Goal: Task Accomplishment & Management: Use online tool/utility

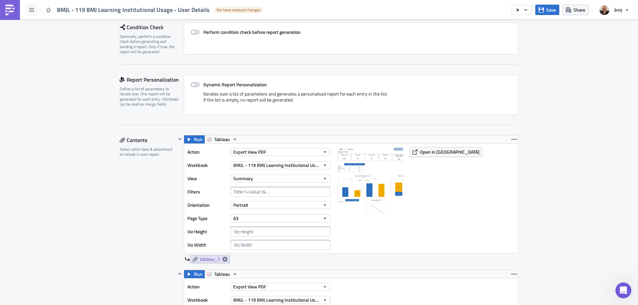
scroll to position [305, 0]
click at [544, 10] on icon "button" at bounding box center [541, 9] width 5 height 5
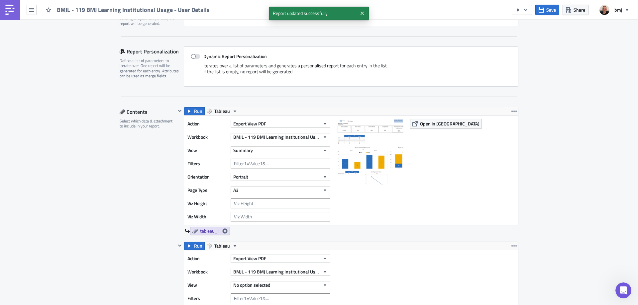
scroll to position [166, 0]
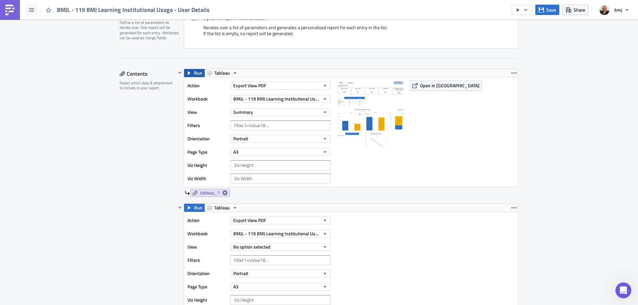
click at [189, 74] on icon "button" at bounding box center [188, 72] width 5 height 5
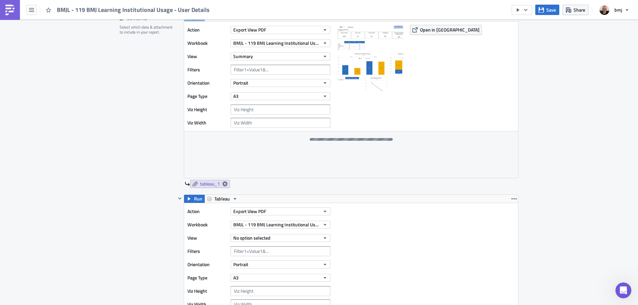
scroll to position [233, 0]
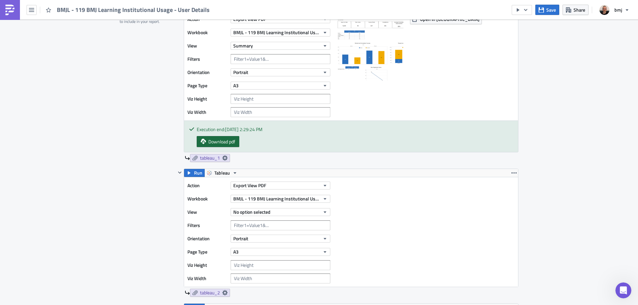
click at [232, 144] on span "Download pdf" at bounding box center [221, 141] width 27 height 7
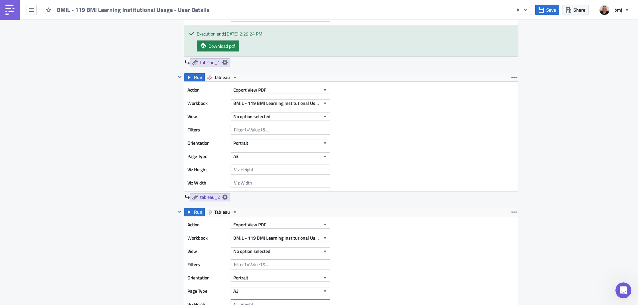
scroll to position [332, 0]
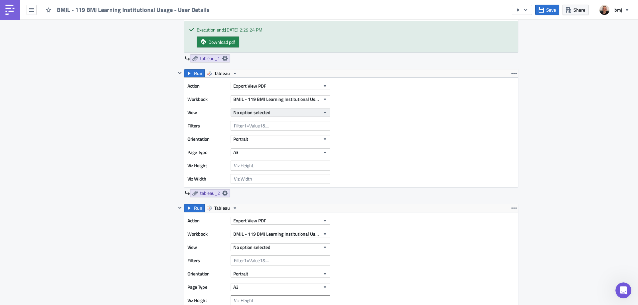
click at [310, 113] on button "No option selected" at bounding box center [281, 113] width 100 height 8
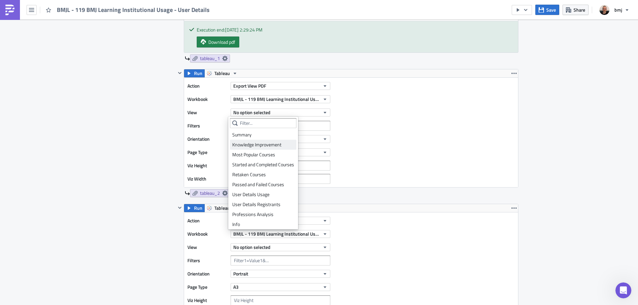
click at [283, 143] on div "Knowledge Improvement" at bounding box center [263, 145] width 62 height 7
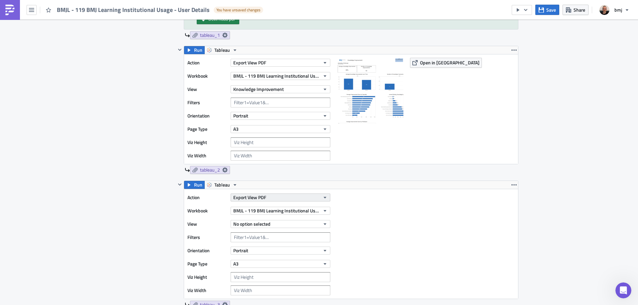
scroll to position [399, 0]
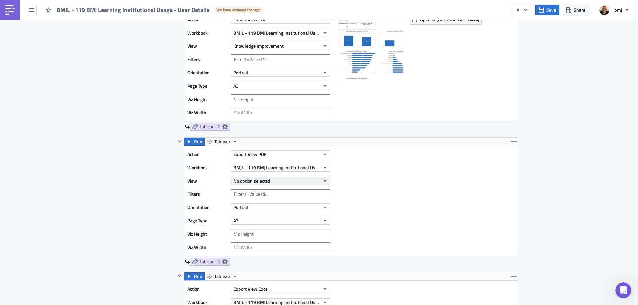
click at [305, 184] on button "No option selected" at bounding box center [281, 181] width 100 height 8
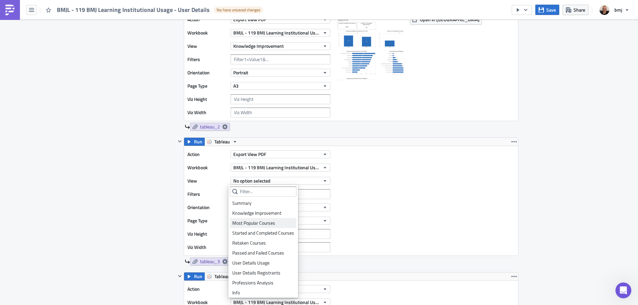
click at [272, 221] on div "Most Popular Courses" at bounding box center [263, 223] width 62 height 7
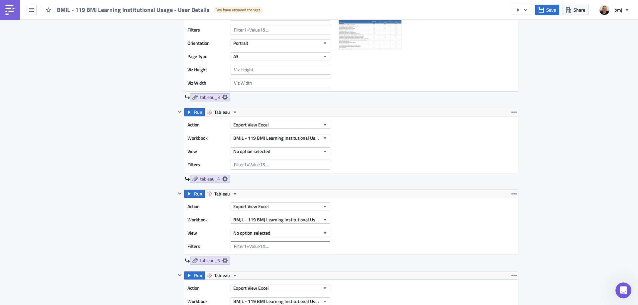
scroll to position [565, 0]
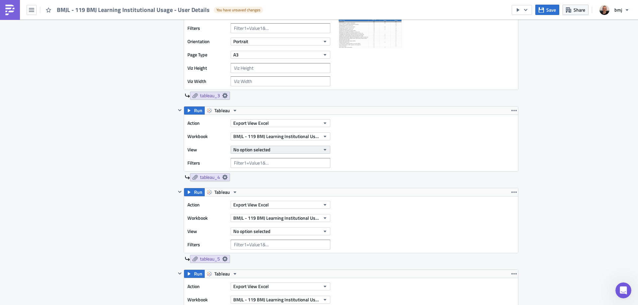
click at [280, 149] on button "No option selected" at bounding box center [281, 150] width 100 height 8
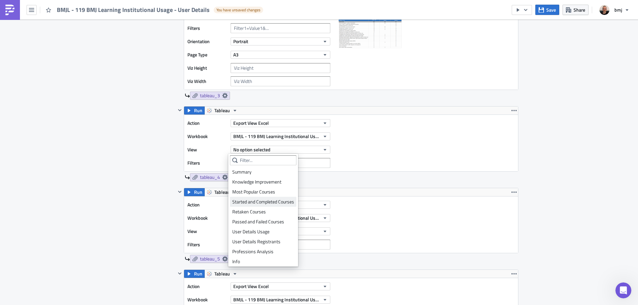
click at [272, 203] on div "Started and Completed Courses" at bounding box center [263, 202] width 62 height 7
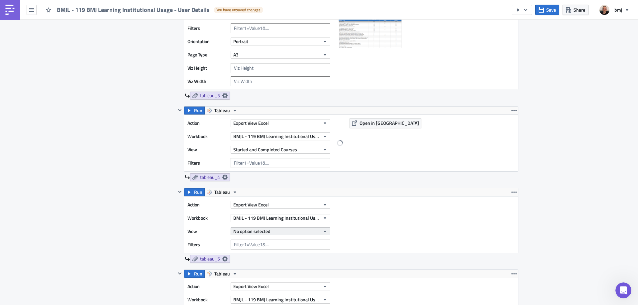
click at [275, 234] on div "Action Export View Excel Workbook BMJL - 119 BMJ Learning Institutional Usage V…" at bounding box center [260, 225] width 146 height 50
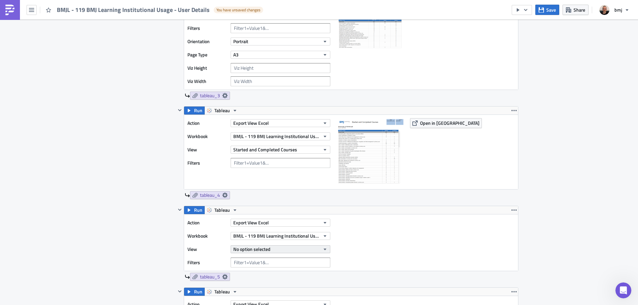
click at [270, 249] on button "No option selected" at bounding box center [281, 250] width 100 height 8
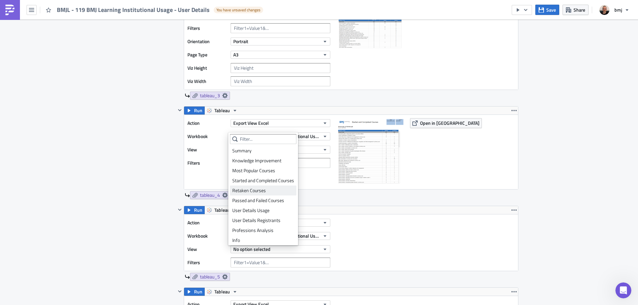
click at [274, 194] on div "Retaken Courses" at bounding box center [263, 190] width 62 height 7
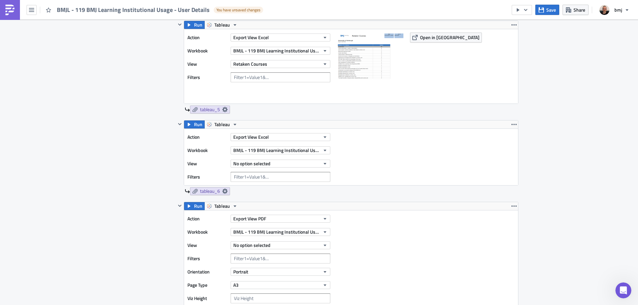
scroll to position [764, 0]
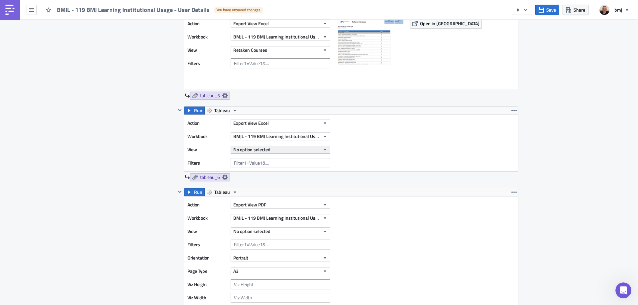
click at [273, 150] on button "No option selected" at bounding box center [281, 150] width 100 height 8
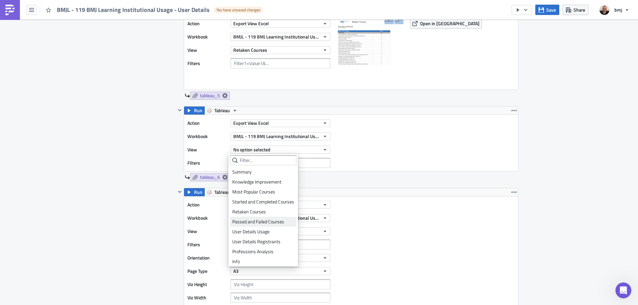
click at [274, 220] on div "Passed and Failed Courses" at bounding box center [263, 222] width 62 height 7
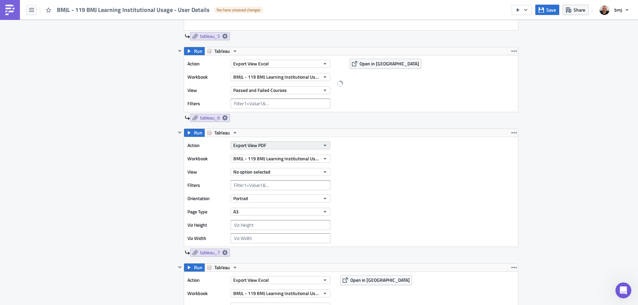
scroll to position [831, 0]
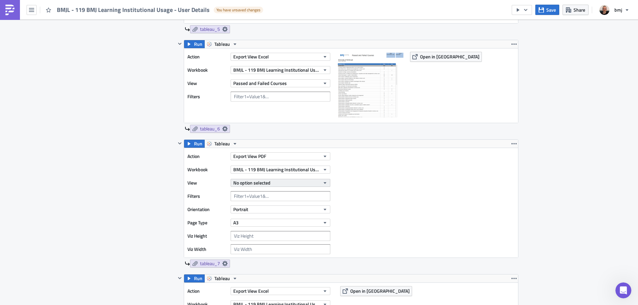
click at [279, 183] on button "No option selected" at bounding box center [281, 183] width 100 height 8
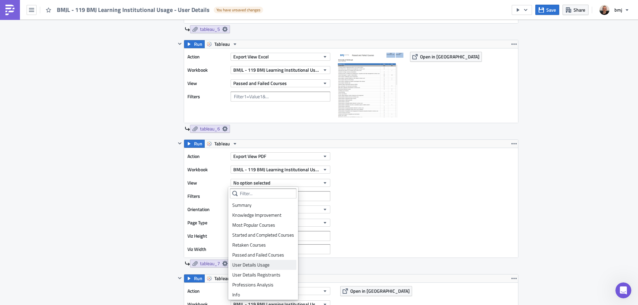
click at [276, 264] on div "User Details Usage" at bounding box center [263, 265] width 62 height 7
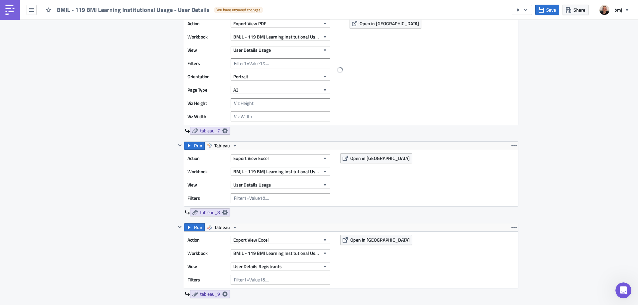
scroll to position [931, 0]
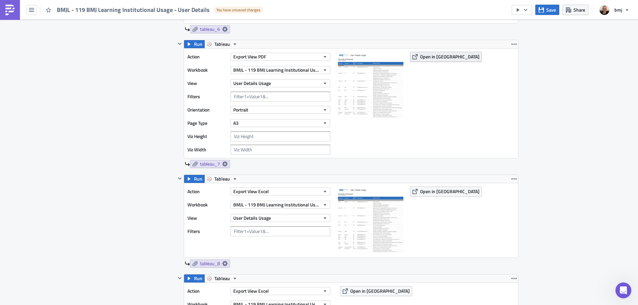
click at [420, 58] on span "Open in [GEOGRAPHIC_DATA]" at bounding box center [449, 56] width 59 height 7
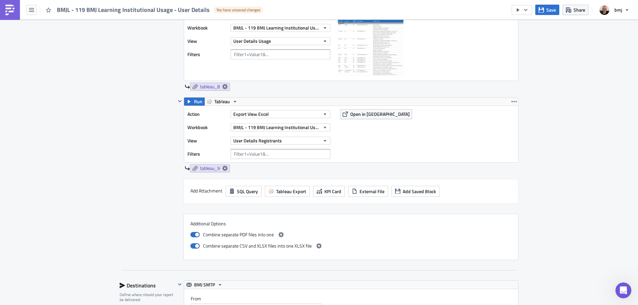
scroll to position [1097, 0]
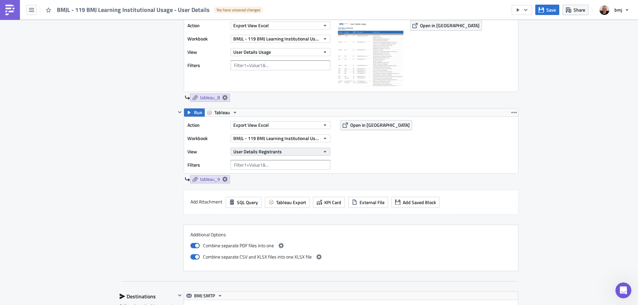
click at [322, 149] on icon "button" at bounding box center [324, 151] width 5 height 5
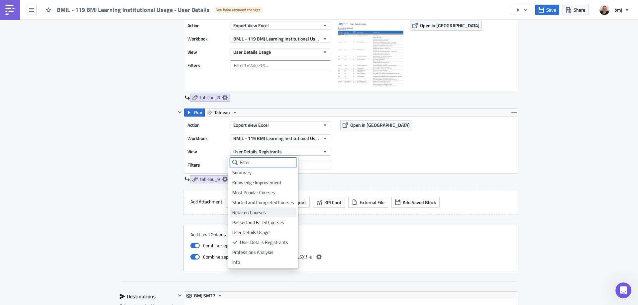
scroll to position [2, 0]
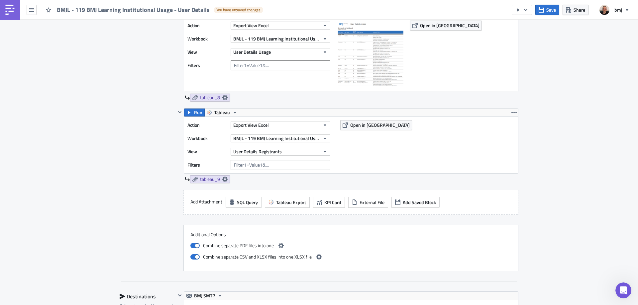
drag, startPoint x: 372, startPoint y: 157, endPoint x: 372, endPoint y: 152, distance: 5.0
click at [372, 157] on div "Action Export View Excel Workbook BMJL - 119 BMJ Learning Institutional Usage V…" at bounding box center [351, 145] width 334 height 57
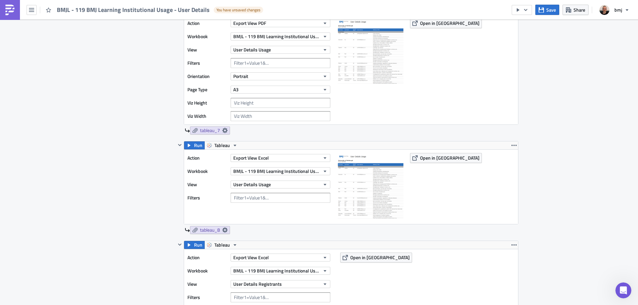
scroll to position [964, 0]
click at [297, 50] on button "User Details Usage" at bounding box center [281, 50] width 100 height 8
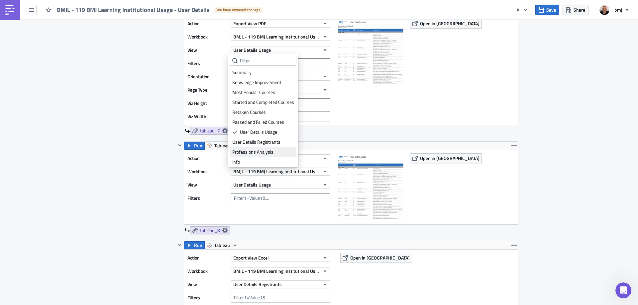
click at [274, 152] on div "Professions Analysis" at bounding box center [263, 152] width 62 height 7
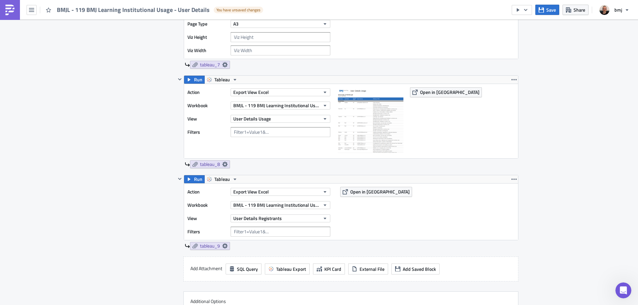
scroll to position [1030, 0]
click at [548, 12] on span "Save" at bounding box center [551, 9] width 10 height 7
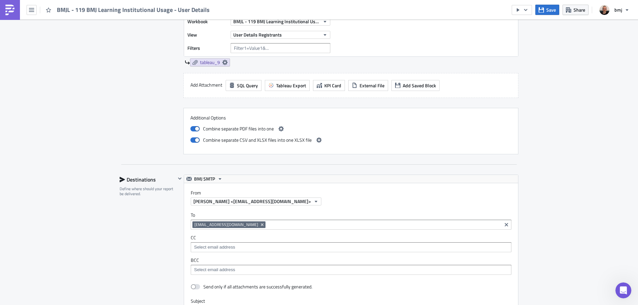
scroll to position [1230, 0]
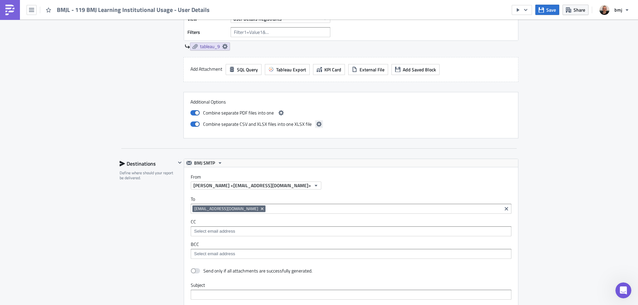
click at [316, 123] on icon "button" at bounding box center [318, 124] width 5 height 5
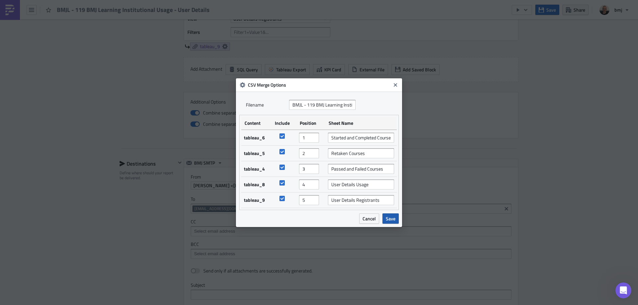
click at [389, 220] on span "Save" at bounding box center [391, 218] width 10 height 7
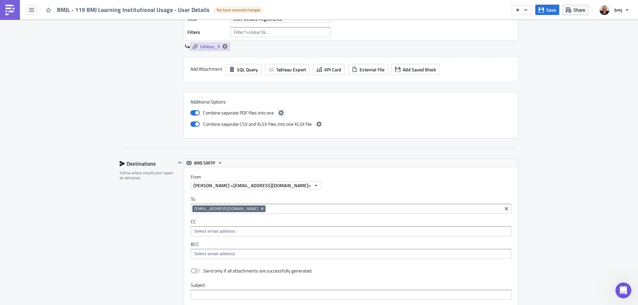
click at [281, 113] on icon "button" at bounding box center [281, 112] width 5 height 5
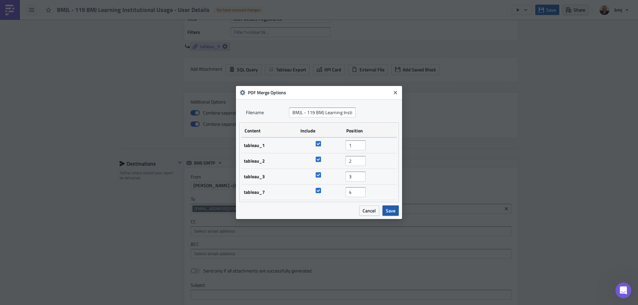
click at [390, 211] on span "Save" at bounding box center [391, 210] width 10 height 7
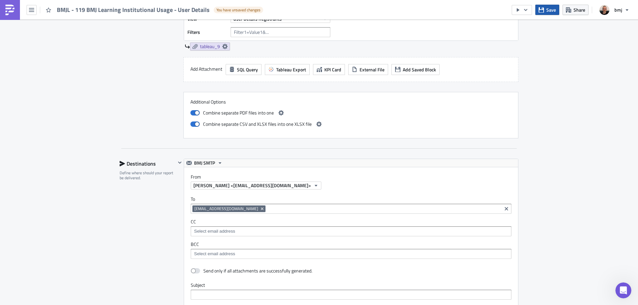
click at [551, 9] on span "Save" at bounding box center [551, 9] width 10 height 7
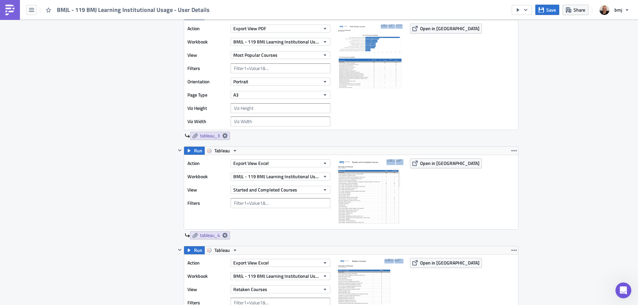
scroll to position [632, 0]
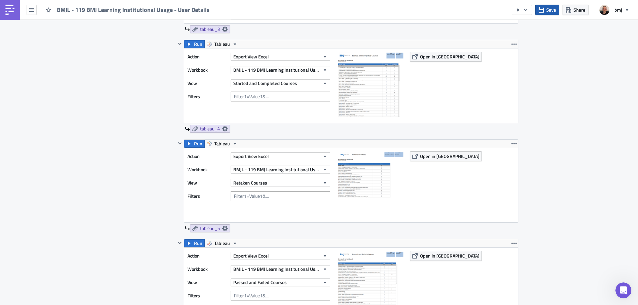
click at [544, 9] on icon "button" at bounding box center [541, 9] width 5 height 5
click at [544, 13] on button "Save" at bounding box center [547, 10] width 24 height 10
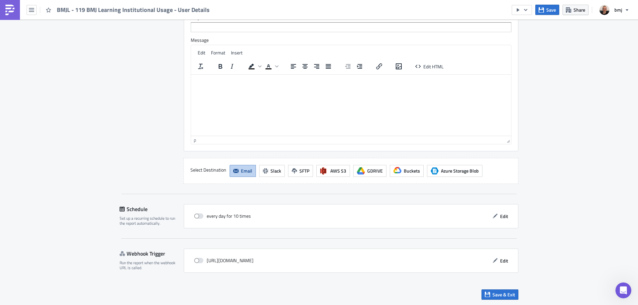
scroll to position [1498, 0]
click at [526, 9] on icon "button" at bounding box center [525, 9] width 5 height 5
click at [531, 23] on link "Send Just to Me" at bounding box center [542, 27] width 57 height 10
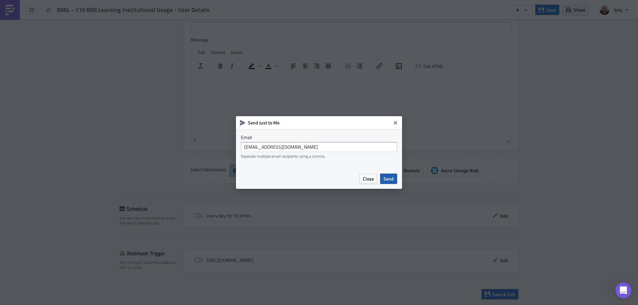
click at [388, 177] on span "Send" at bounding box center [389, 178] width 10 height 7
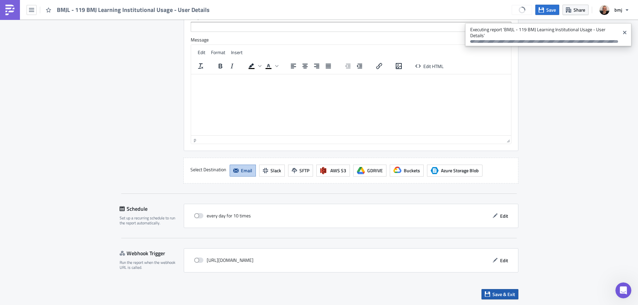
click at [506, 295] on span "Save & Exit" at bounding box center [504, 294] width 23 height 7
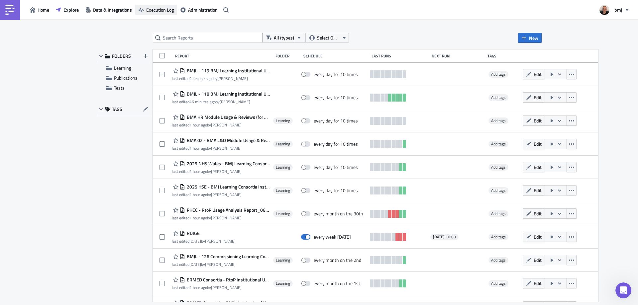
click at [155, 11] on span "Execution Log" at bounding box center [160, 9] width 28 height 7
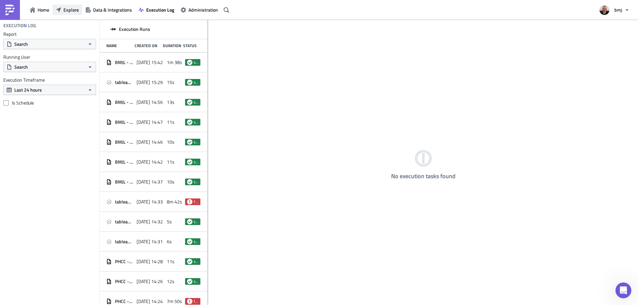
click at [65, 13] on span "Explore" at bounding box center [70, 9] width 15 height 7
